Goal: Task Accomplishment & Management: Manage account settings

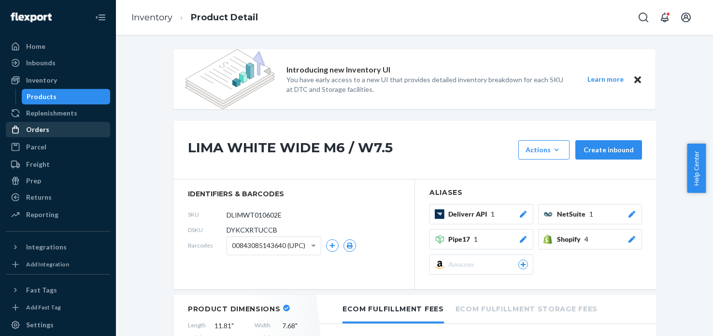
drag, startPoint x: 0, startPoint y: 0, endPoint x: 44, endPoint y: 135, distance: 141.7
click at [44, 135] on div "Orders" at bounding box center [58, 130] width 102 height 14
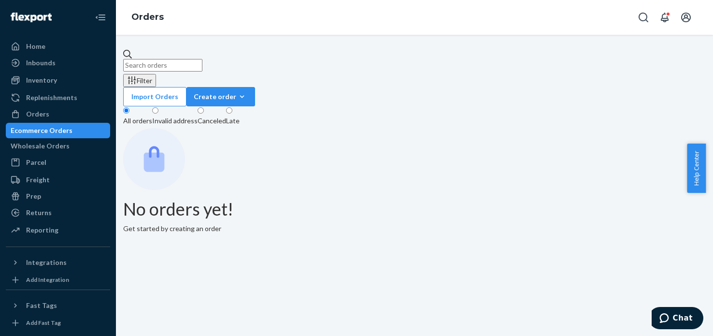
drag, startPoint x: 44, startPoint y: 135, endPoint x: 265, endPoint y: 64, distance: 231.8
click at [202, 64] on input "text" at bounding box center [162, 65] width 79 height 13
paste input "3761182"
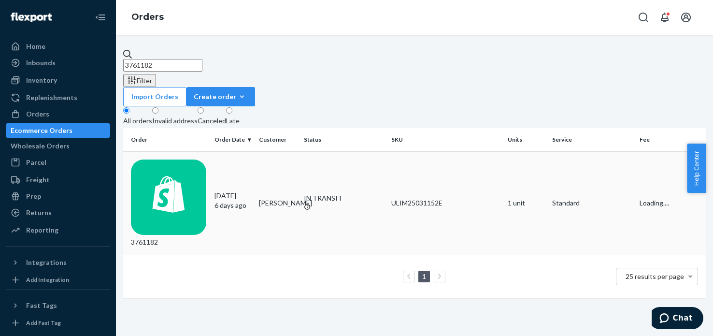
type input "3761182"
click at [176, 159] on div "3761182" at bounding box center [169, 203] width 76 height 88
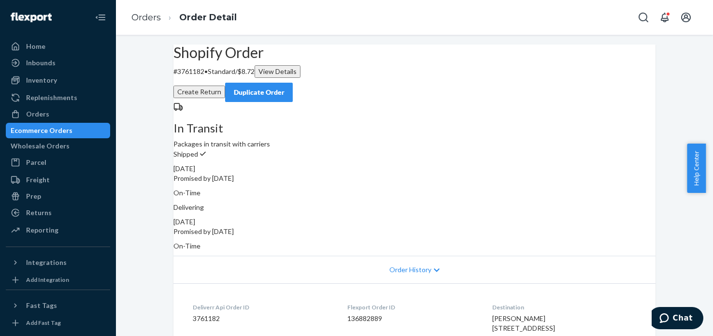
scroll to position [339, 0]
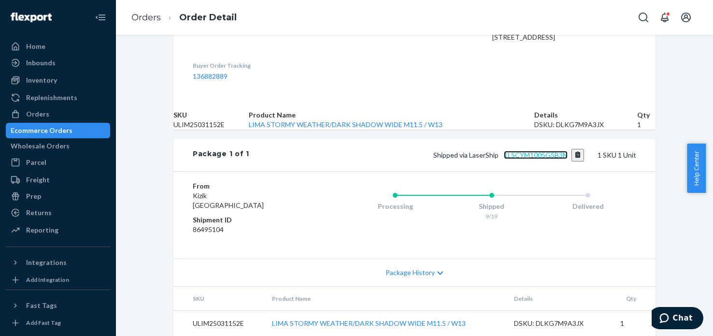
click at [540, 151] on link "1LSCYM1005G5B3N" at bounding box center [536, 155] width 64 height 8
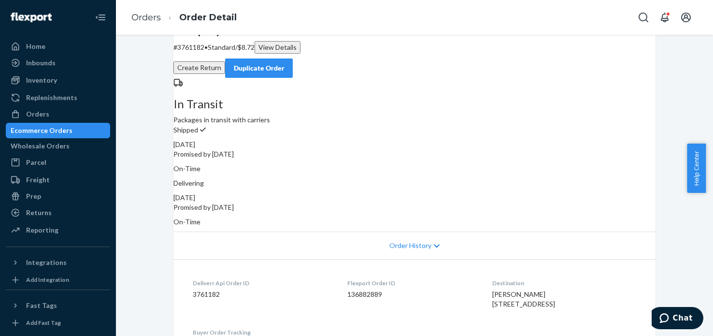
scroll to position [0, 0]
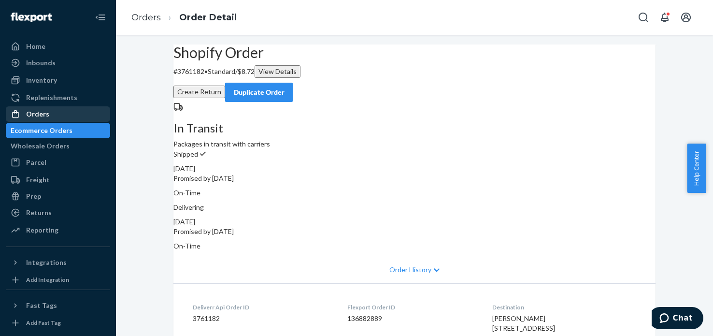
click at [79, 119] on div "Orders" at bounding box center [58, 114] width 102 height 14
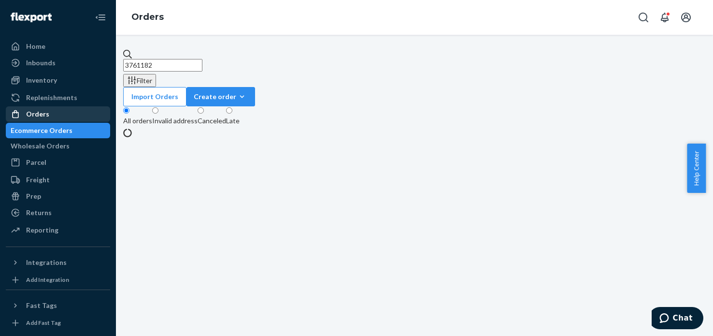
click at [202, 59] on input "3761182" at bounding box center [162, 65] width 79 height 13
paste input "03827"
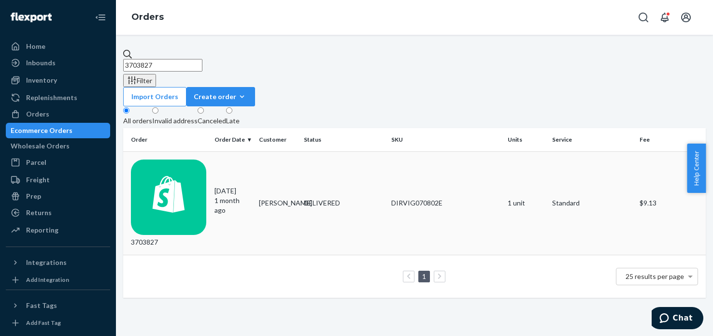
type input "3703827"
click at [169, 159] on div "3703827" at bounding box center [169, 203] width 76 height 88
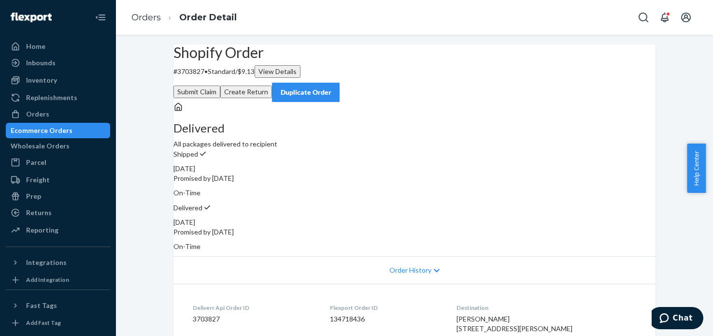
scroll to position [339, 0]
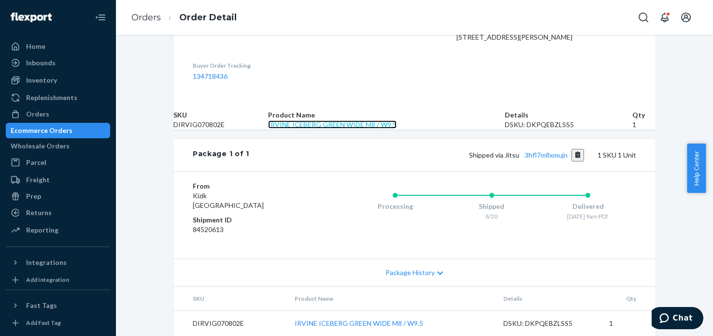
click at [323, 120] on link "IRVINE ICEBERG GREEN WIDE M8 / W9.5" at bounding box center [332, 124] width 128 height 8
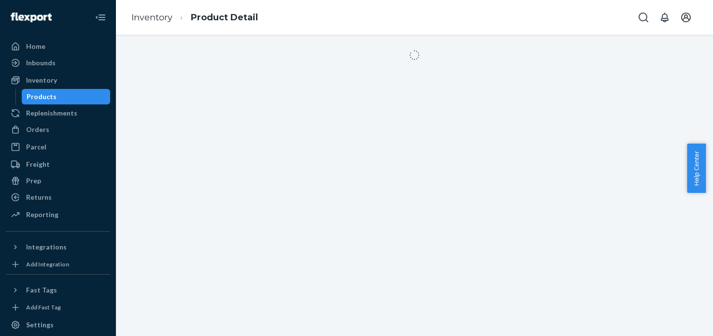
click at [478, 97] on div at bounding box center [414, 185] width 597 height 301
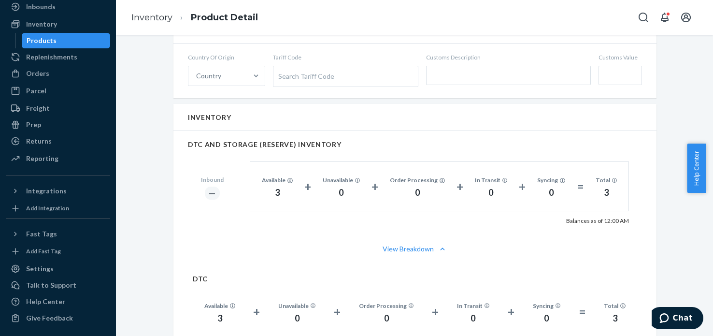
scroll to position [552, 0]
click at [38, 67] on div "Orders" at bounding box center [58, 74] width 102 height 14
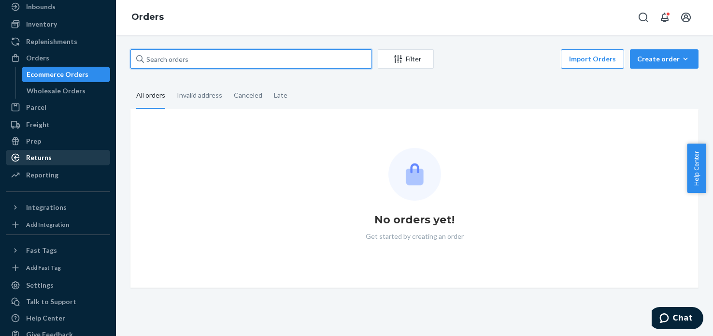
drag, startPoint x: 38, startPoint y: 67, endPoint x: 38, endPoint y: 159, distance: 92.2
click at [207, 55] on input "text" at bounding box center [250, 58] width 241 height 19
paste input "Issue: Customer reported that the package was delivered to their door instead o…"
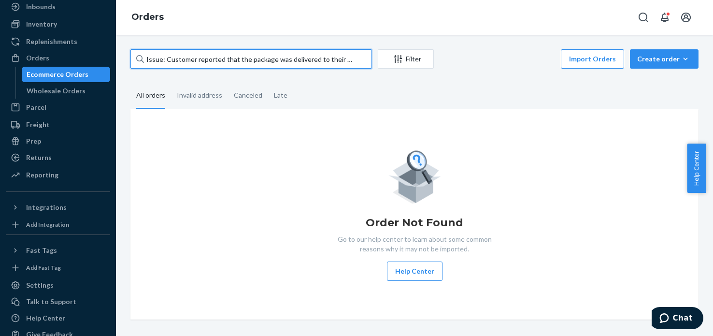
drag, startPoint x: 254, startPoint y: 60, endPoint x: 239, endPoint y: 42, distance: 24.0
click at [254, 60] on input "Issue: Customer reported that the package was delivered to their door instead o…" at bounding box center [250, 58] width 241 height 19
click at [268, 67] on input "Issue: Customer reported that the package was delivered to their door instead o…" at bounding box center [250, 58] width 241 height 19
paste input "3772143"
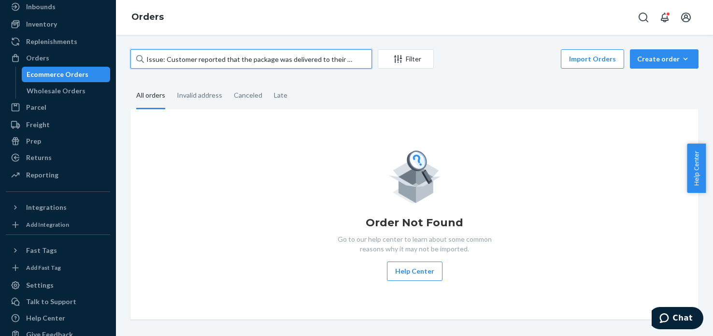
click at [268, 67] on input "Issue: Customer reported that the package was delivered to their door instead o…" at bounding box center [250, 58] width 241 height 19
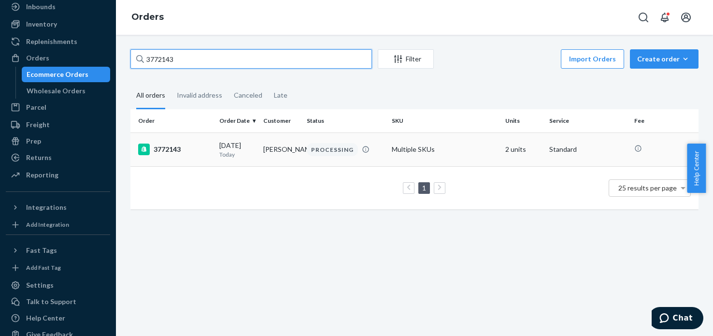
type input "3772143"
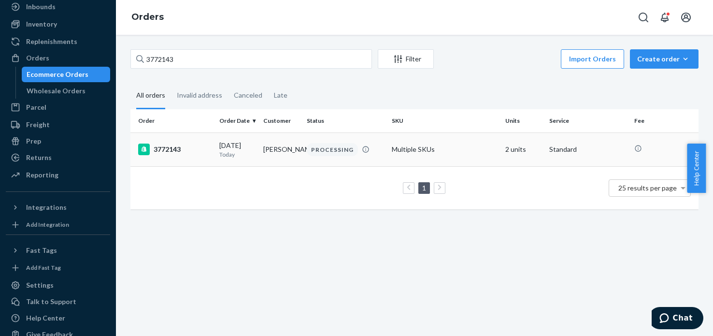
click at [163, 146] on div "3772143" at bounding box center [174, 149] width 73 height 12
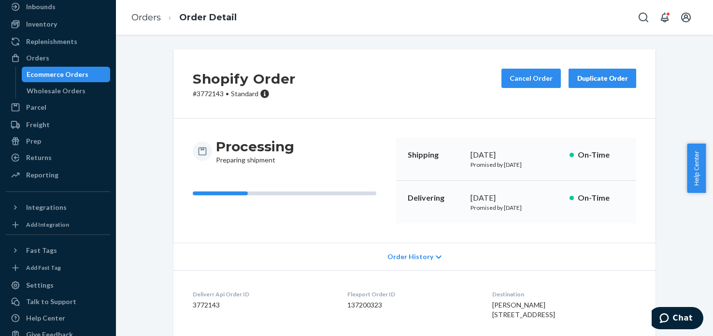
click at [520, 65] on div "Shopify Order # 3772143 • Standard Cancel Order Duplicate Order" at bounding box center [414, 83] width 482 height 69
click at [521, 81] on button "Cancel Order" at bounding box center [530, 78] width 59 height 19
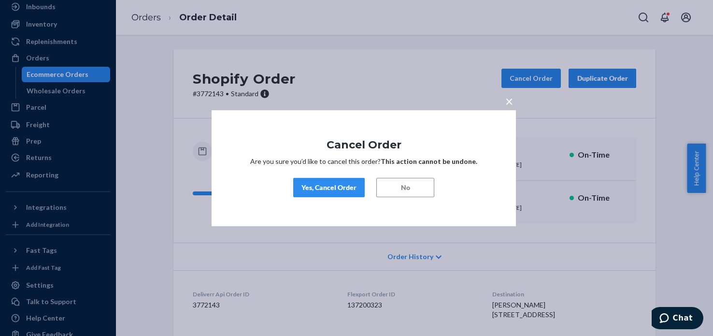
click at [325, 189] on div "Yes, Cancel Order" at bounding box center [328, 188] width 55 height 10
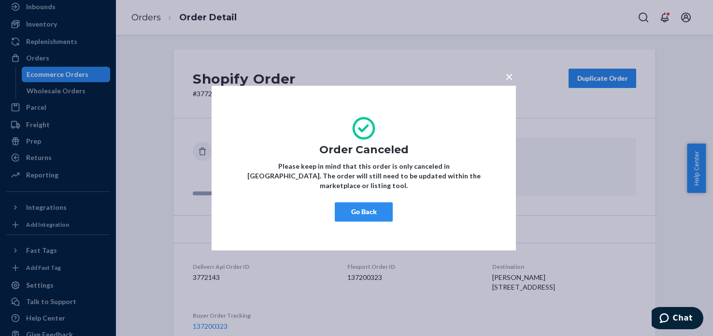
drag, startPoint x: 342, startPoint y: 210, endPoint x: 595, endPoint y: 16, distance: 319.3
click at [343, 208] on button "Go Back" at bounding box center [364, 211] width 58 height 19
